Goal: Task Accomplishment & Management: Complete application form

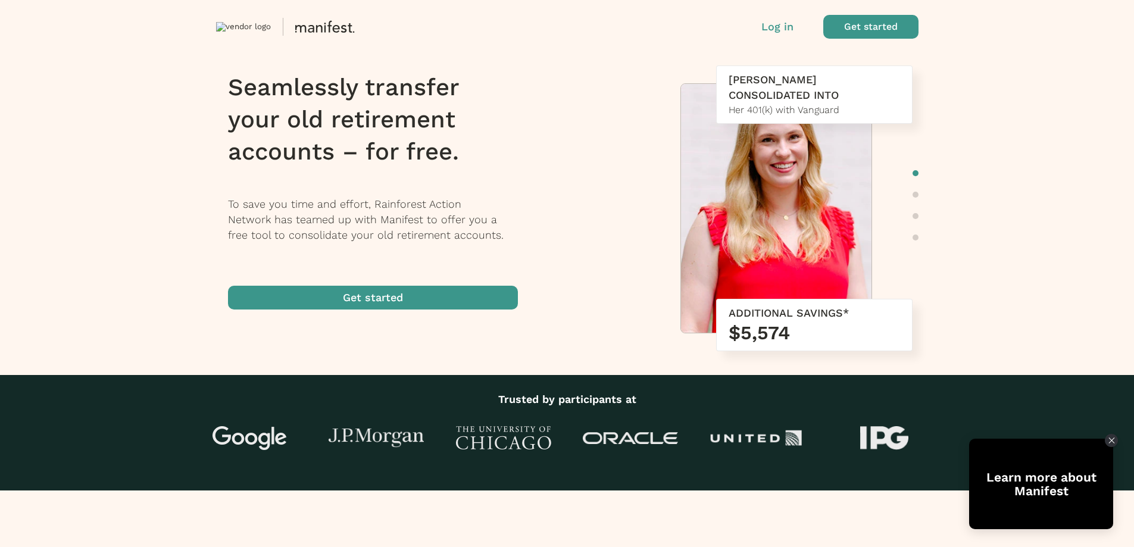
click at [367, 298] on span "button" at bounding box center [373, 298] width 290 height 24
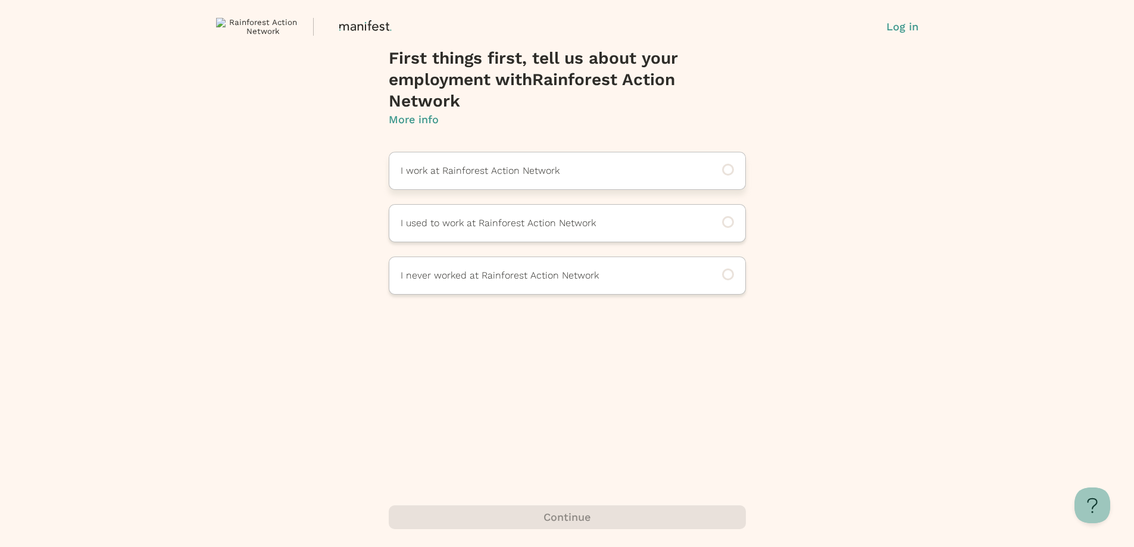
click at [453, 175] on p "I work at Rainforest Action Network" at bounding box center [551, 171] width 301 height 14
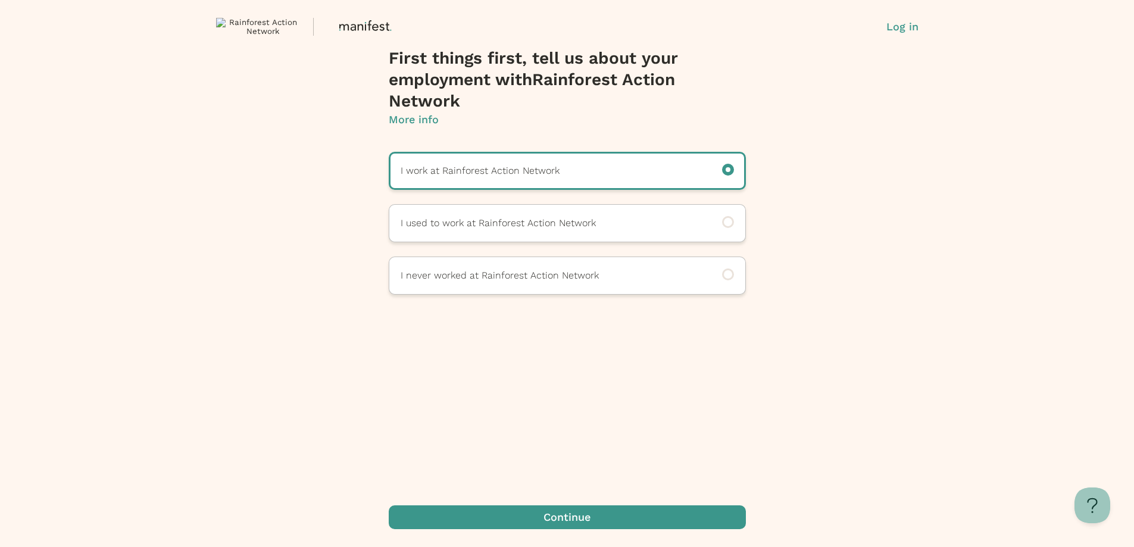
click at [484, 514] on span "button" at bounding box center [567, 517] width 357 height 24
